Goal: Check status: Check status

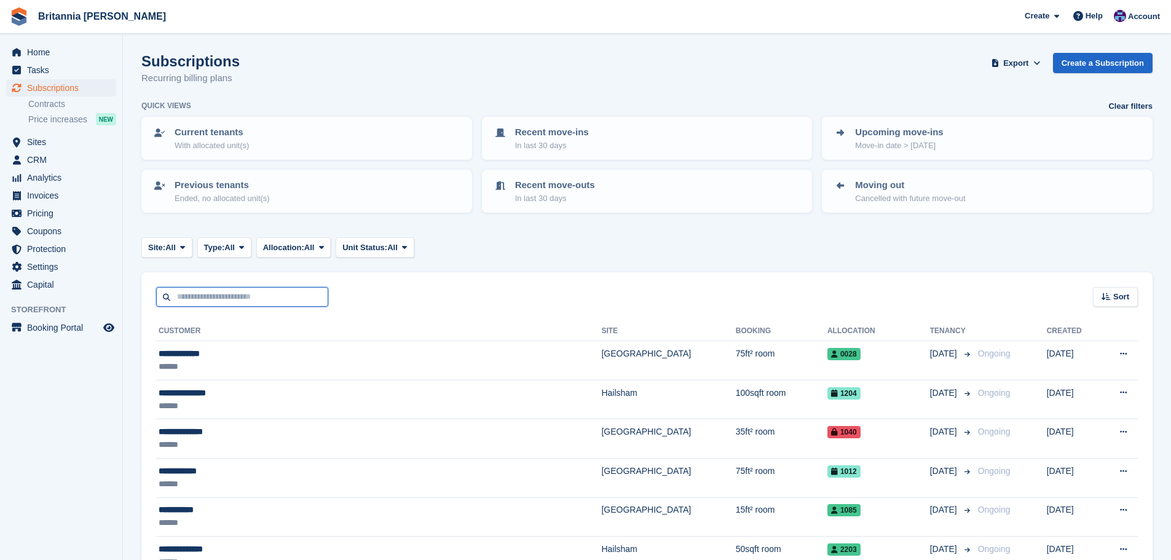
click at [253, 291] on input "text" at bounding box center [242, 297] width 172 height 20
type input "*****"
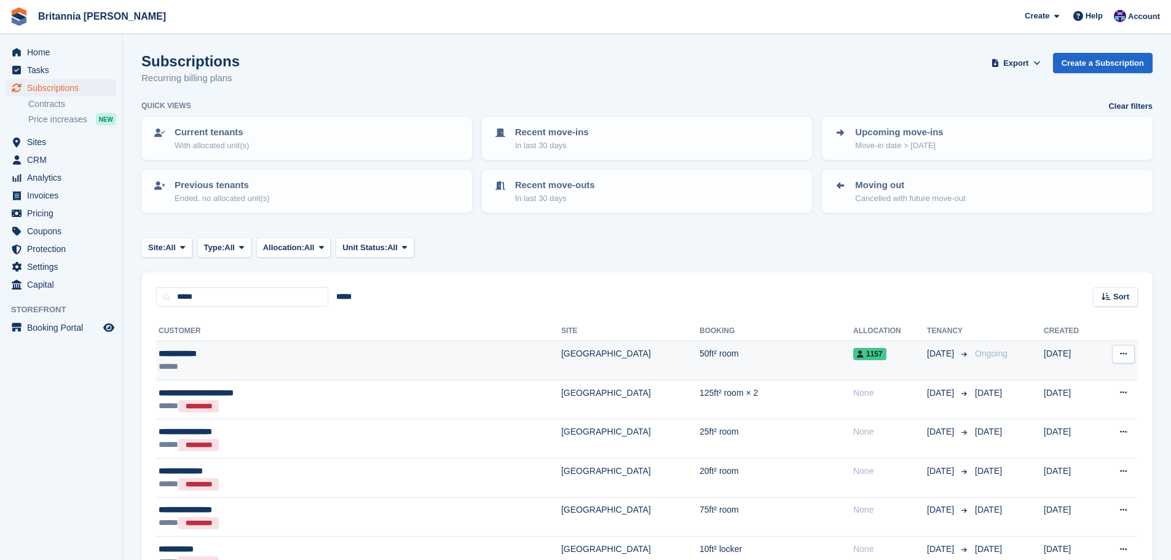
click at [561, 357] on td "[GEOGRAPHIC_DATA]" at bounding box center [630, 360] width 138 height 39
